Goal: Task Accomplishment & Management: Use online tool/utility

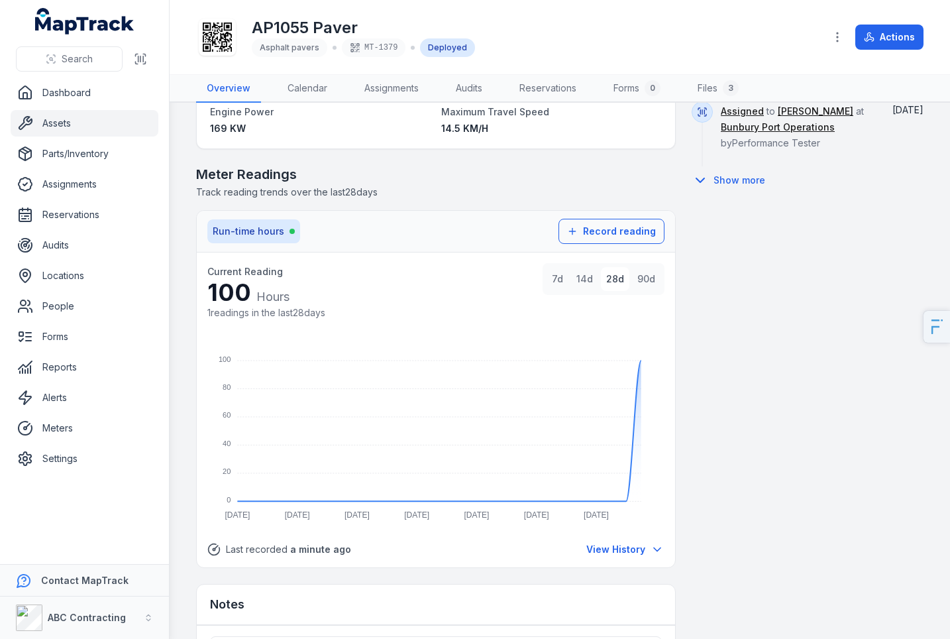
scroll to position [902, 0]
click at [101, 416] on link "Meters" at bounding box center [85, 428] width 148 height 27
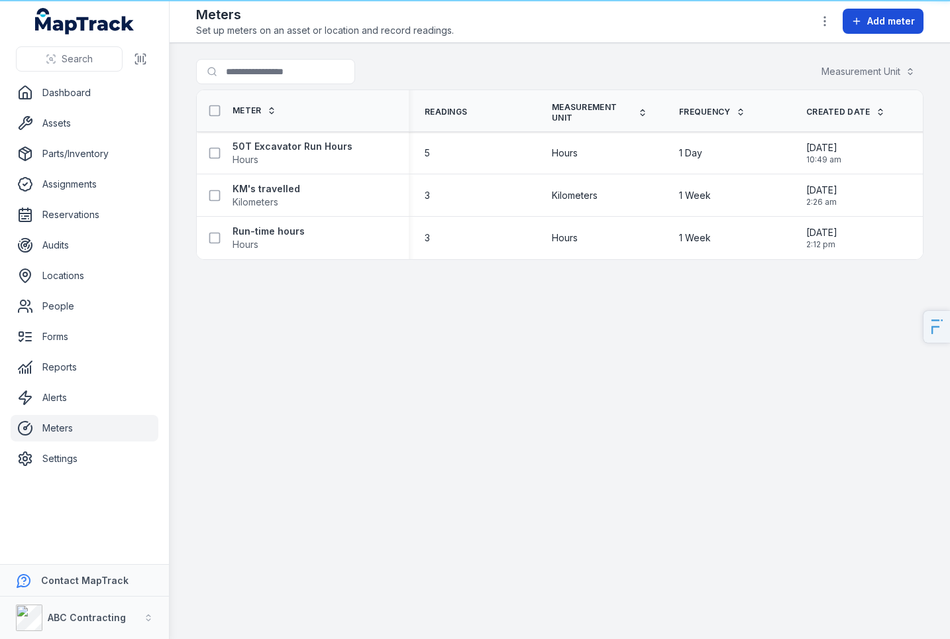
click at [892, 30] on button "Add meter" at bounding box center [883, 21] width 81 height 25
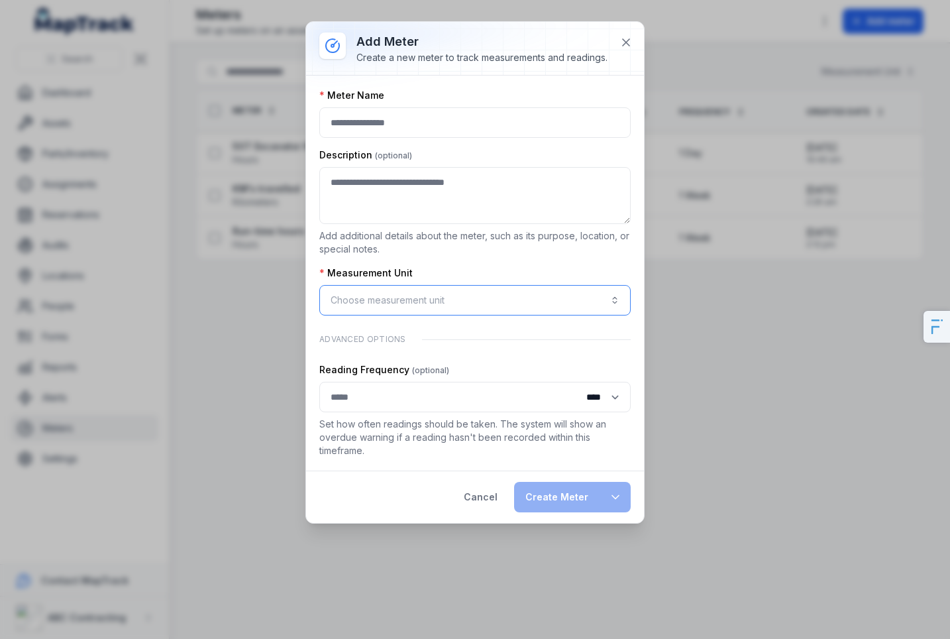
click at [402, 295] on button "Choose measurement unit" at bounding box center [474, 300] width 311 height 30
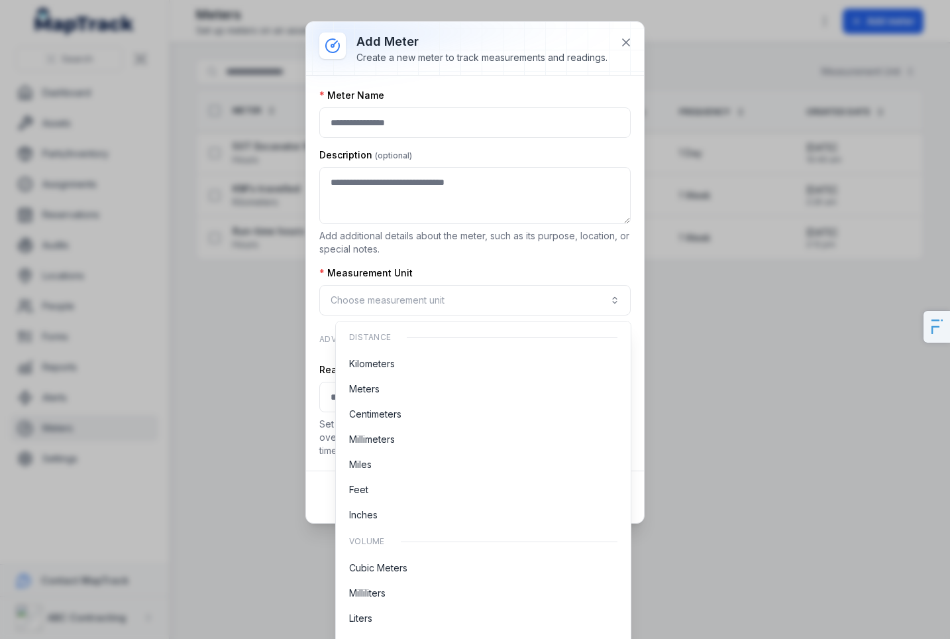
click at [504, 275] on div "Measurement Unit Choose measurement unit" at bounding box center [474, 290] width 311 height 49
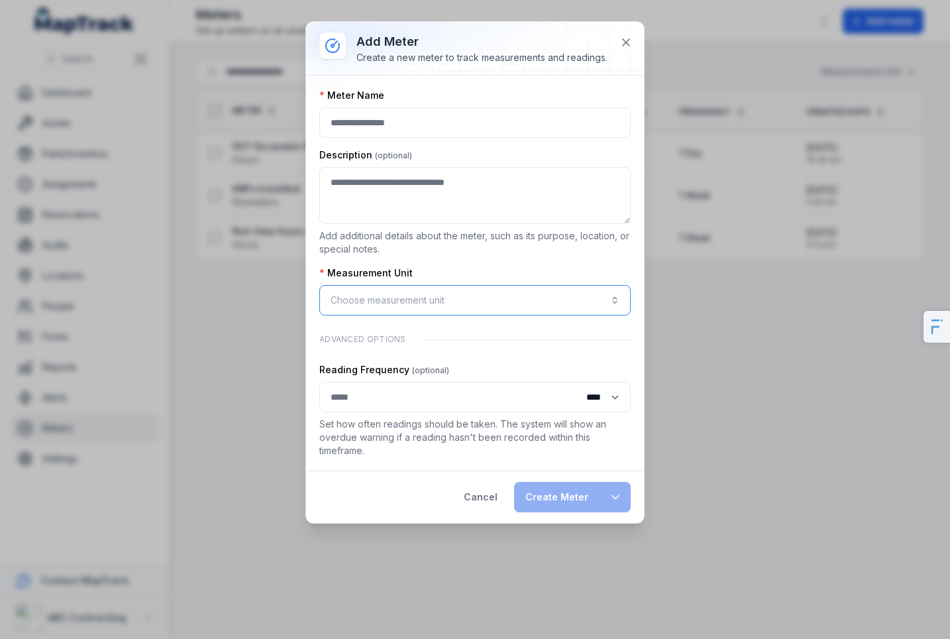
click at [438, 308] on button "Choose measurement unit" at bounding box center [474, 300] width 311 height 30
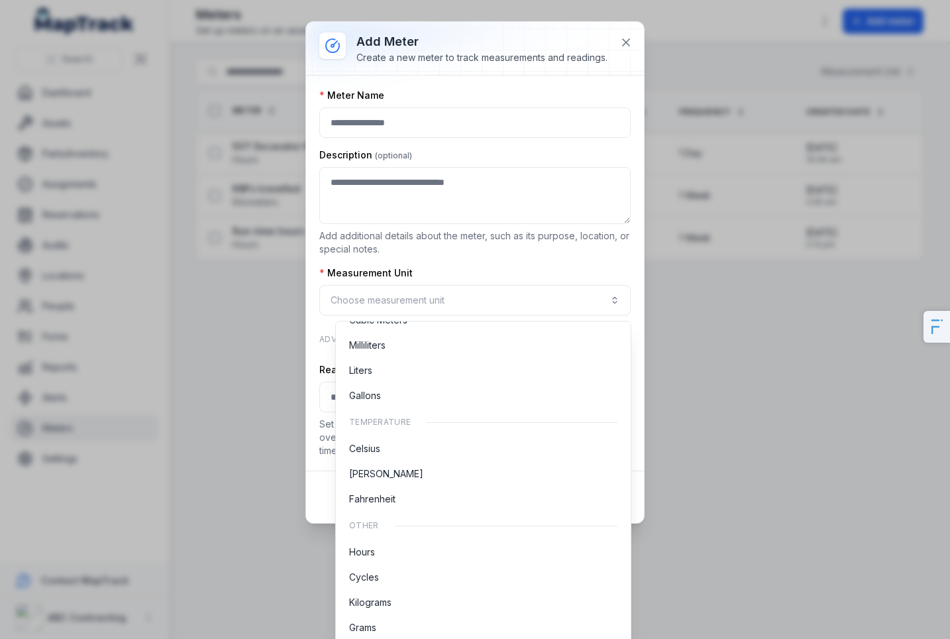
scroll to position [382, 0]
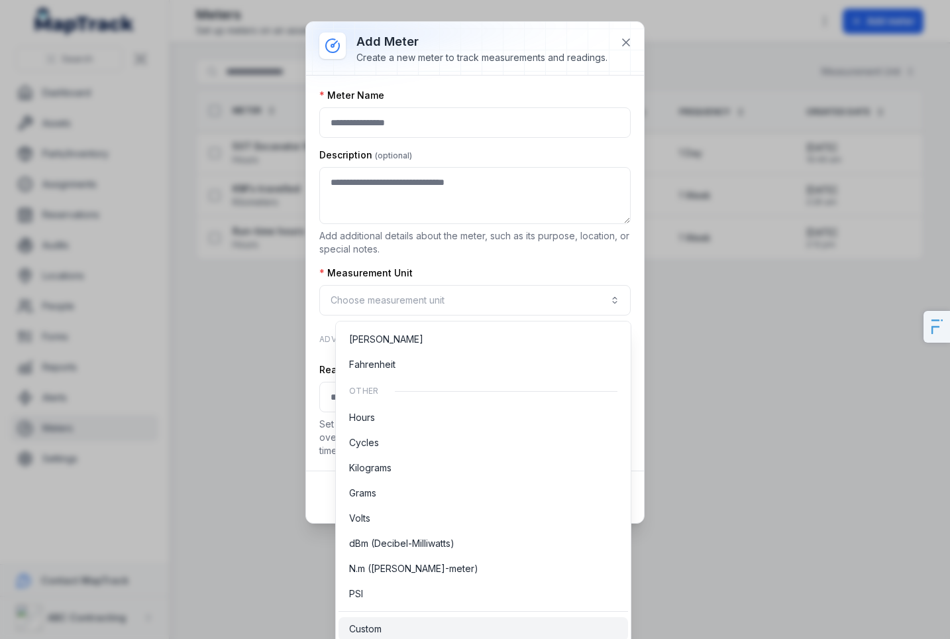
click at [424, 626] on div "Custom" at bounding box center [483, 628] width 268 height 13
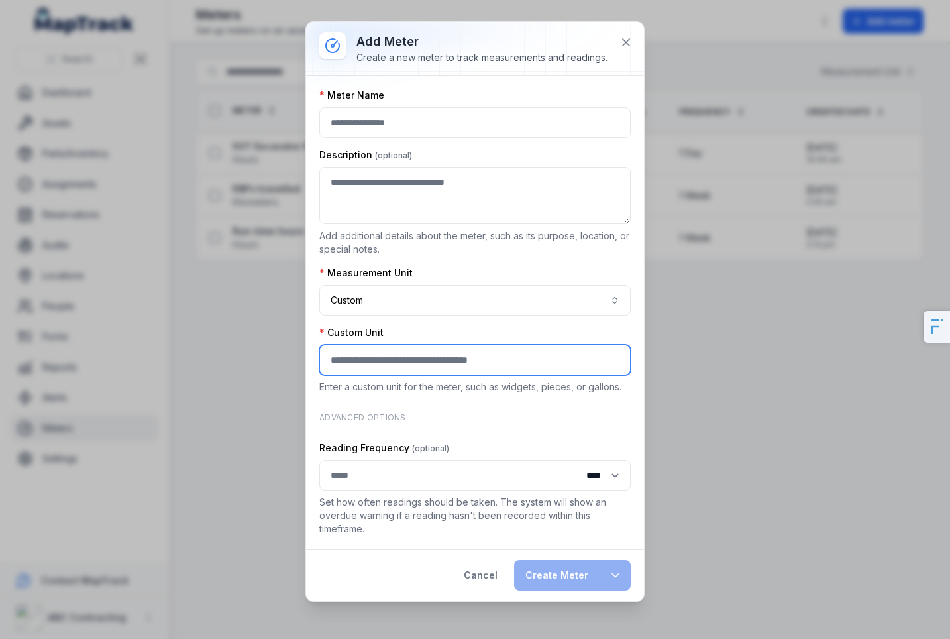
click at [409, 352] on input ":r30:-form-item-label" at bounding box center [474, 360] width 311 height 30
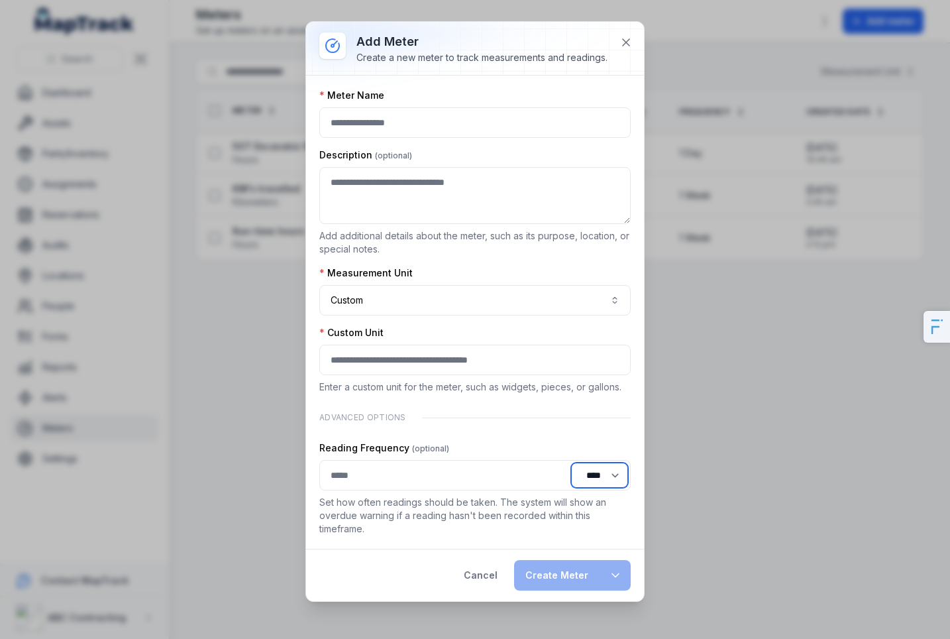
click at [594, 474] on select "**** ***** **** ***** ****** *****" at bounding box center [599, 475] width 57 height 25
click at [398, 473] on input ":r1e:-form-item-label" at bounding box center [474, 475] width 311 height 30
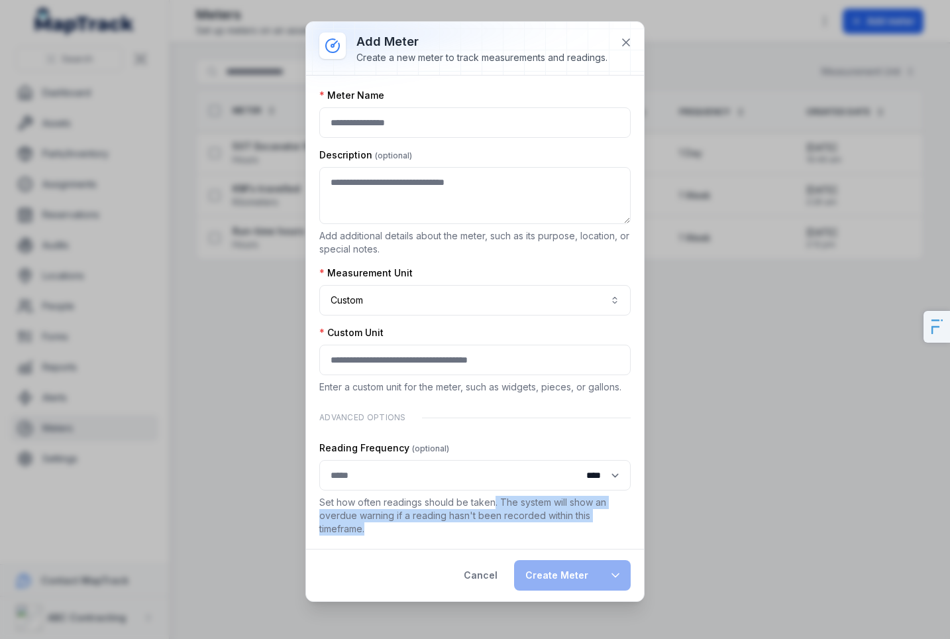
drag, startPoint x: 505, startPoint y: 509, endPoint x: 520, endPoint y: 524, distance: 21.1
click at [520, 524] on p "Set how often readings should be taken. The system will show an overdue warning…" at bounding box center [474, 516] width 311 height 40
click at [520, 525] on p "Set how often readings should be taken. The system will show an overdue warning…" at bounding box center [474, 516] width 311 height 40
drag, startPoint x: 521, startPoint y: 528, endPoint x: 501, endPoint y: 501, distance: 33.1
click at [501, 501] on p "Set how often readings should be taken. The system will show an overdue warning…" at bounding box center [474, 516] width 311 height 40
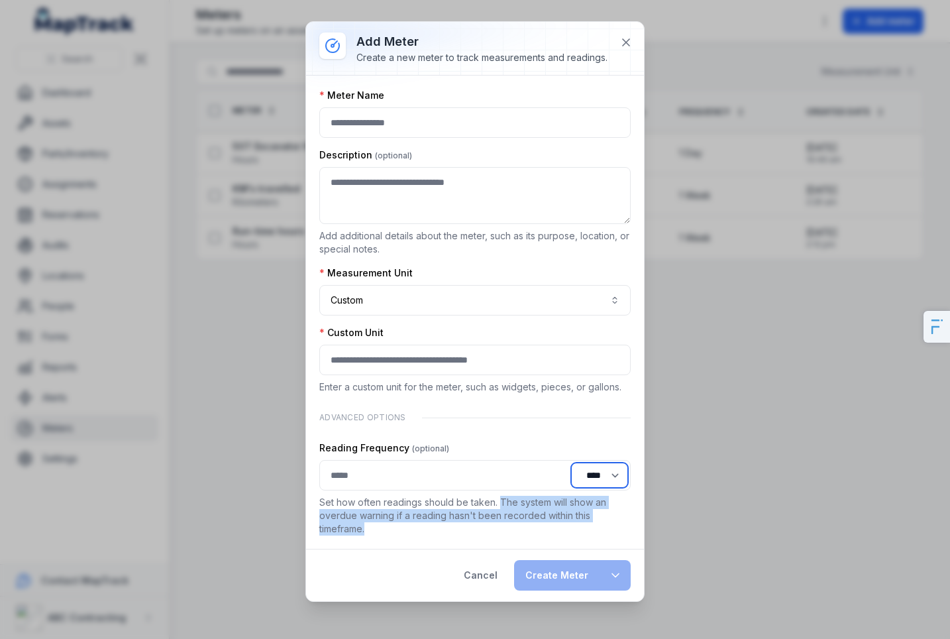
click at [593, 480] on select "**** ***** **** ***** ****** *****" at bounding box center [599, 475] width 57 height 25
select select "****"
click at [571, 463] on select "**** ***** **** ***** ****** *****" at bounding box center [599, 475] width 57 height 25
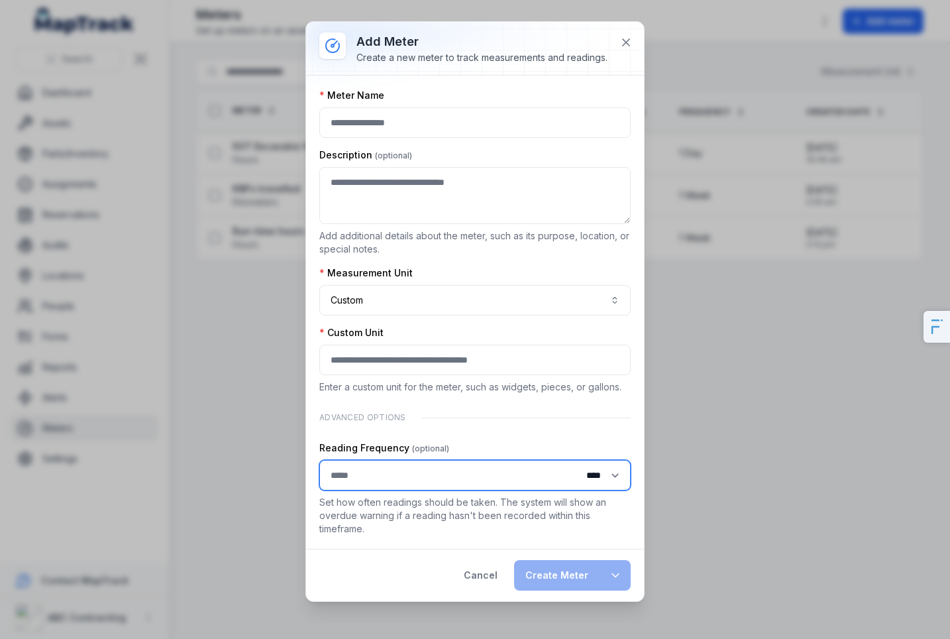
click at [376, 478] on input ":r1e:-form-item-label" at bounding box center [474, 475] width 311 height 30
type input "*"
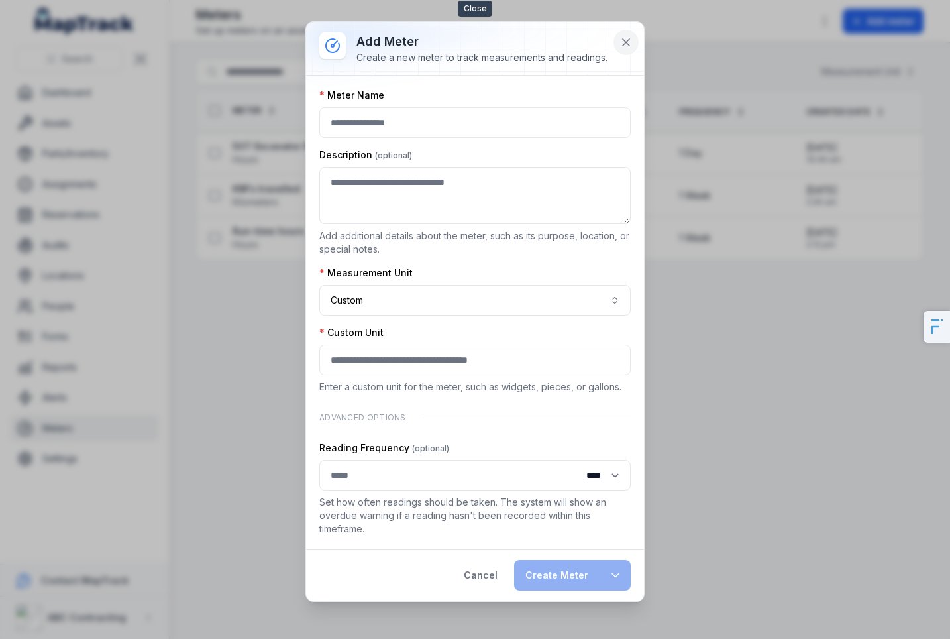
click at [621, 42] on icon at bounding box center [626, 42] width 13 height 13
